Goal: Task Accomplishment & Management: Use online tool/utility

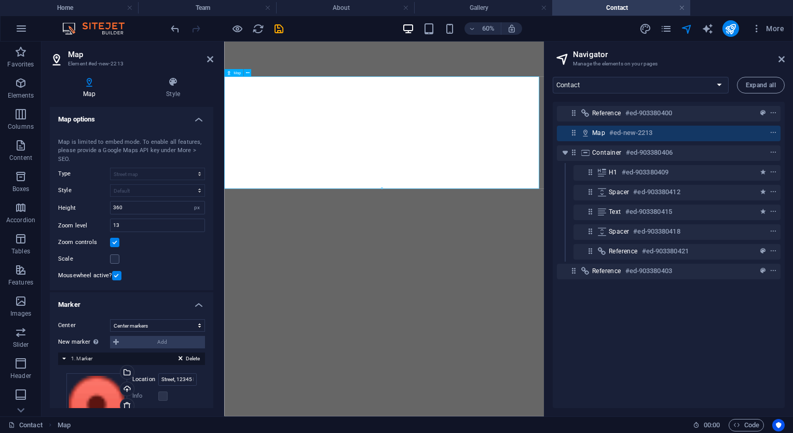
select select "1"
select select "16962465-en"
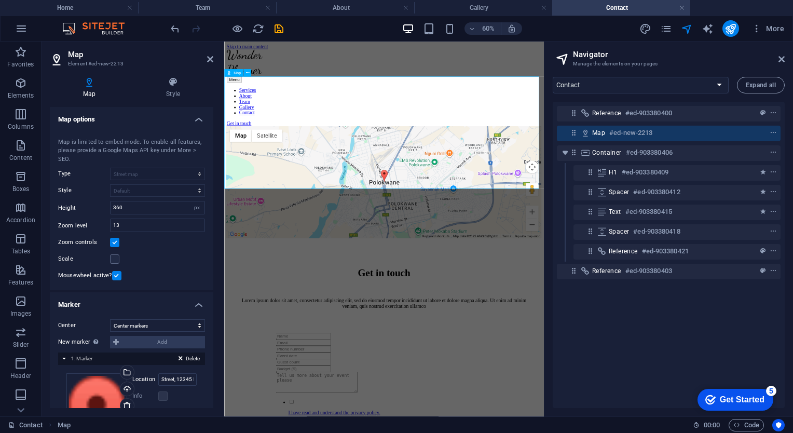
scroll to position [85, 0]
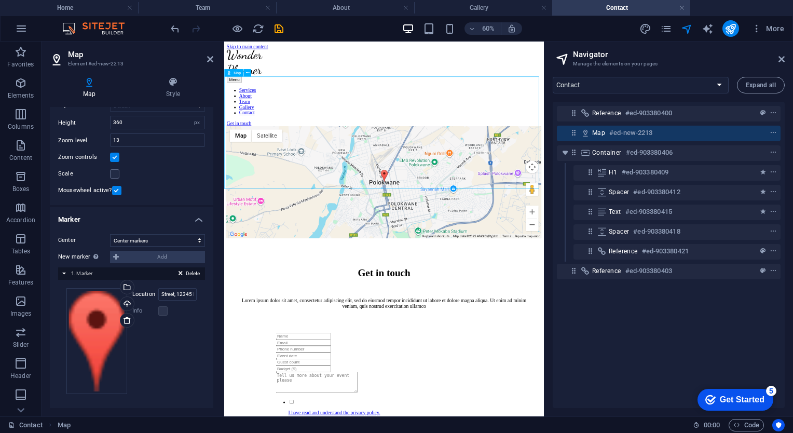
click at [733, 183] on div "← Move left → Move right ↑ Move up ↓ Move down + Zoom in - Zoom out Home Jump l…" at bounding box center [490, 276] width 524 height 187
click at [126, 302] on div "Upload" at bounding box center [126, 305] width 16 height 16
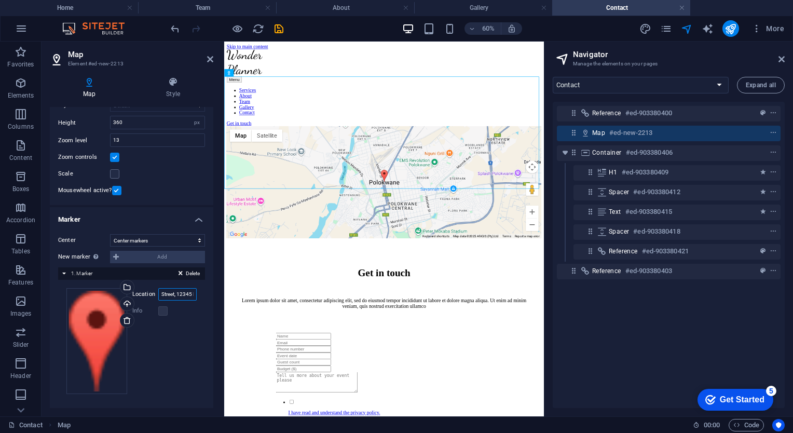
click at [175, 298] on input "Street, 12345 Polokwane" at bounding box center [177, 294] width 38 height 12
click at [160, 294] on input "Street, 12345 Polokwane" at bounding box center [177, 294] width 38 height 12
type input "e"
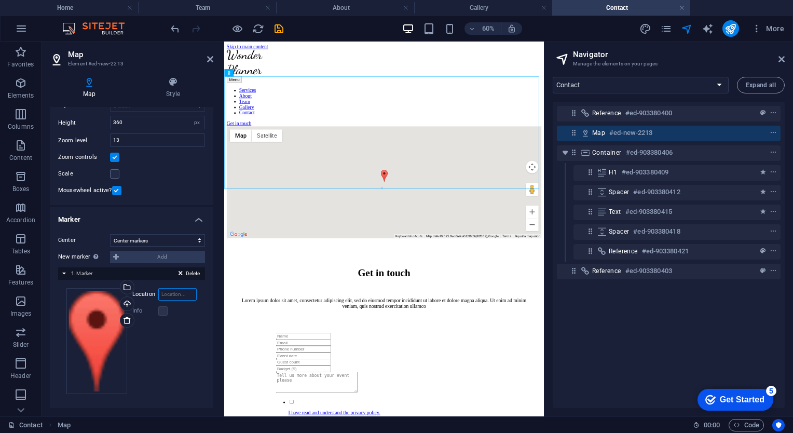
type input "P"
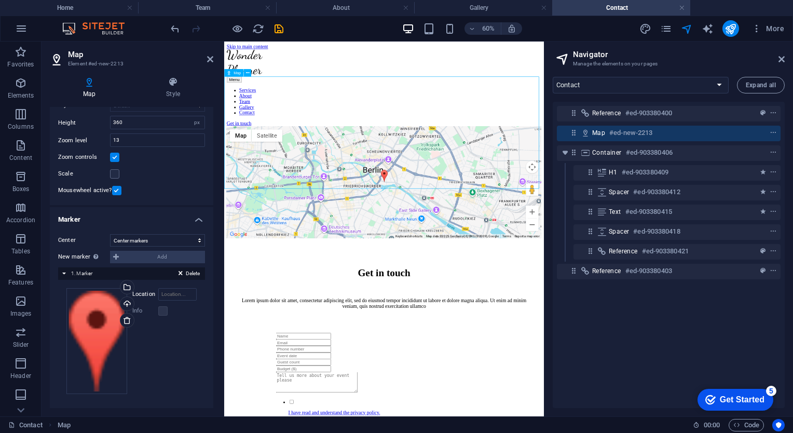
click at [246, 183] on div "← Move left → Move right ↑ Move up ↓ Move down + Zoom in - Zoom out Home Jump l…" at bounding box center [490, 276] width 524 height 187
click at [248, 183] on div "← Move left → Move right ↑ Move up ↓ Move down + Zoom in - Zoom out Home Jump l…" at bounding box center [490, 276] width 524 height 187
click at [736, 183] on div "← Move left → Move right ↑ Move up ↓ Move down + Zoom in - Zoom out Home Jump l…" at bounding box center [490, 276] width 524 height 187
click at [736, 247] on div "← Move left → Move right ↑ Move up ↓ Move down + Zoom in - Zoom out Home Jump l…" at bounding box center [490, 276] width 524 height 187
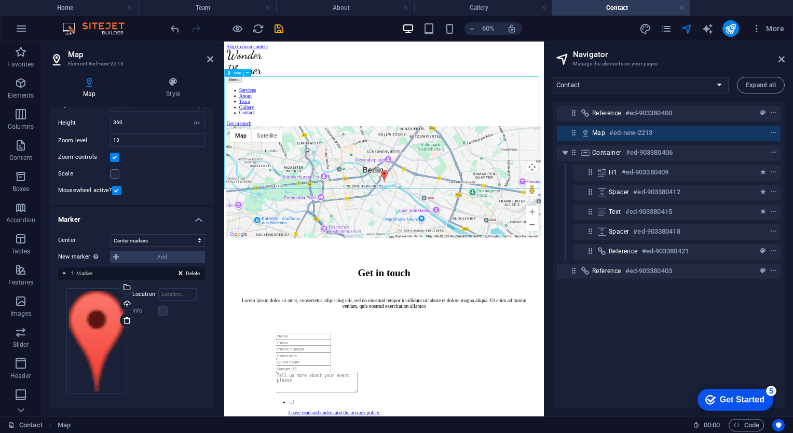
click at [734, 244] on div "← Move left → Move right ↑ Move up ↓ Move down + Zoom in - Zoom out Home Jump l…" at bounding box center [490, 276] width 524 height 187
click at [514, 209] on div "← Move left → Move right ↑ Move up ↓ Move down + Zoom in - Zoom out Home Jump l…" at bounding box center [490, 276] width 524 height 187
click at [491, 183] on div "← Move left → Move right ↑ Move up ↓ Move down + Zoom in - Zoom out Home Jump l…" at bounding box center [490, 276] width 524 height 187
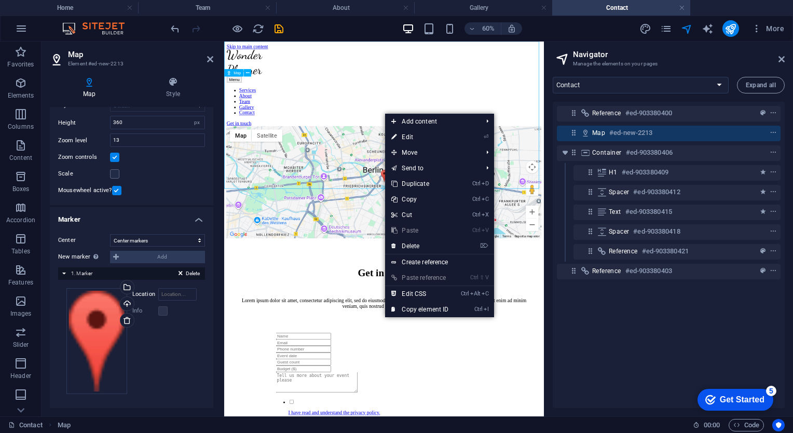
click at [466, 183] on div "← Move left → Move right ↑ Move up ↓ Move down + Zoom in - Zoom out Home Jump l…" at bounding box center [490, 276] width 524 height 187
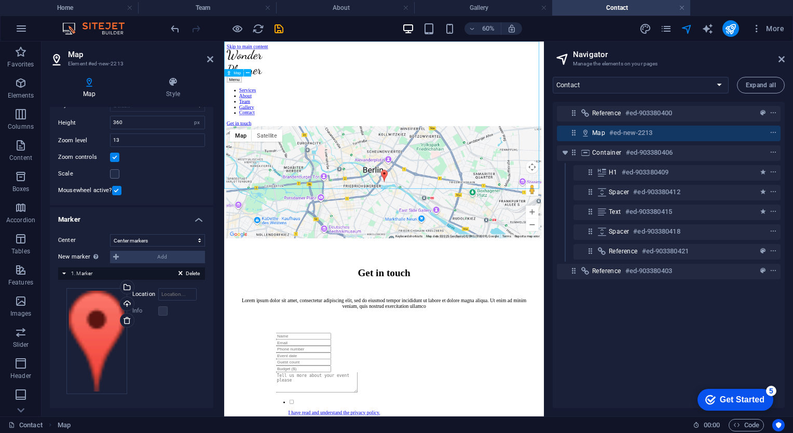
click at [466, 183] on div "← Move left → Move right ↑ Move up ↓ Move down + Zoom in - Zoom out Home Jump l…" at bounding box center [490, 276] width 524 height 187
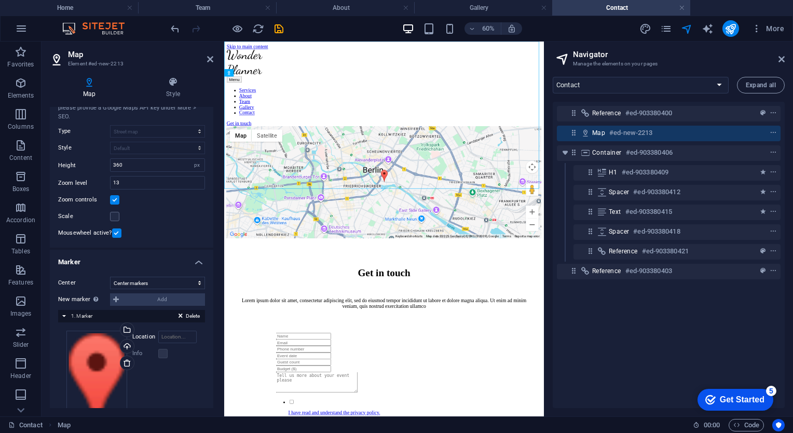
scroll to position [85, 0]
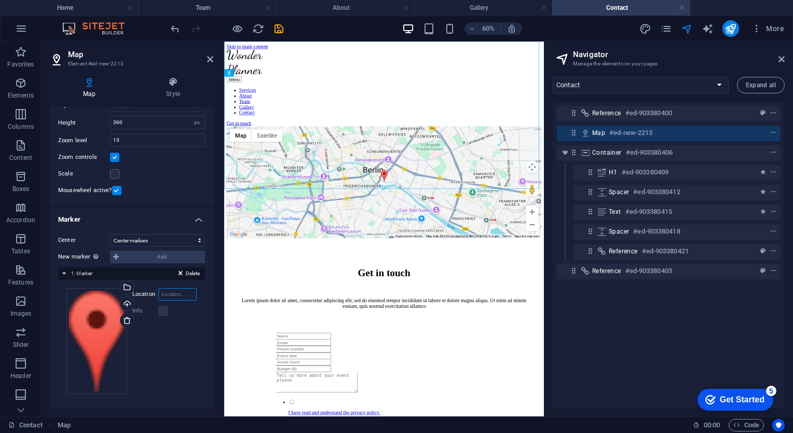
click at [170, 296] on input "Location" at bounding box center [177, 294] width 38 height 12
click at [170, 293] on input "Location" at bounding box center [177, 294] width 38 height 12
